Goal: Navigation & Orientation: Understand site structure

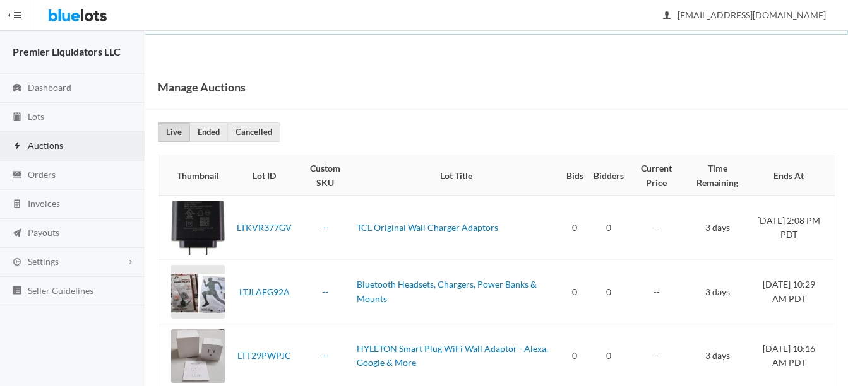
click at [40, 140] on span "Auctions" at bounding box center [45, 145] width 35 height 11
click at [50, 88] on span "Dashboard" at bounding box center [50, 87] width 44 height 11
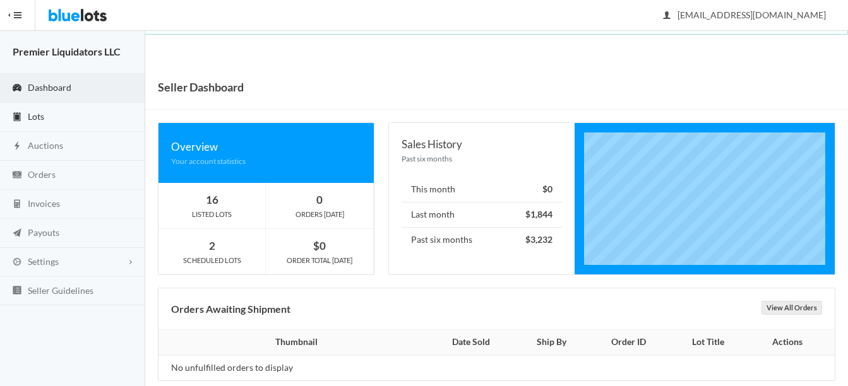
click at [35, 116] on span "Lots" at bounding box center [36, 116] width 16 height 11
